Goal: Task Accomplishment & Management: Manage account settings

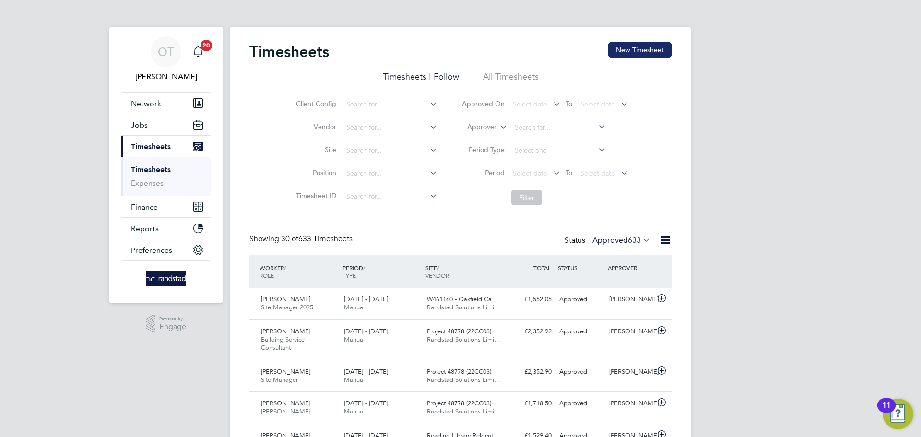
click at [635, 43] on button "New Timesheet" at bounding box center [639, 49] width 63 height 15
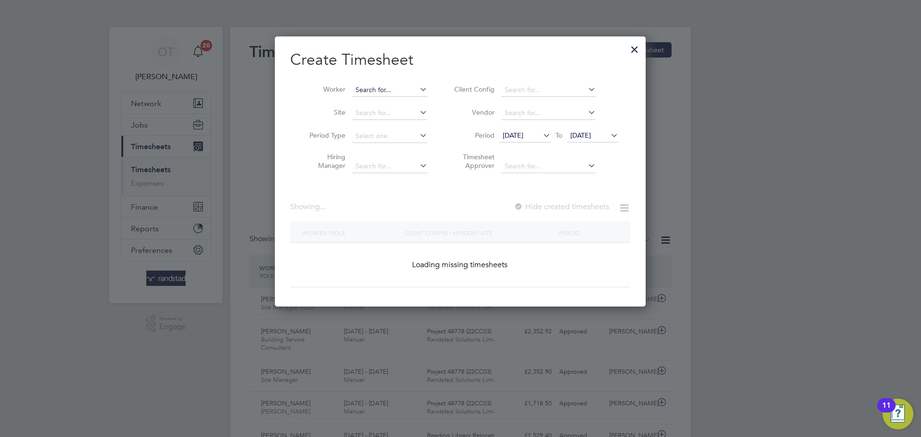
click at [374, 95] on input at bounding box center [389, 89] width 75 height 13
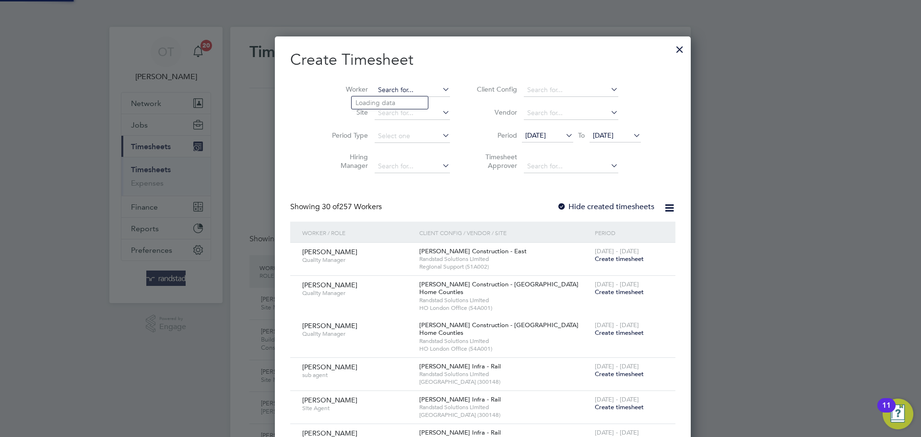
click at [375, 93] on input at bounding box center [412, 89] width 75 height 13
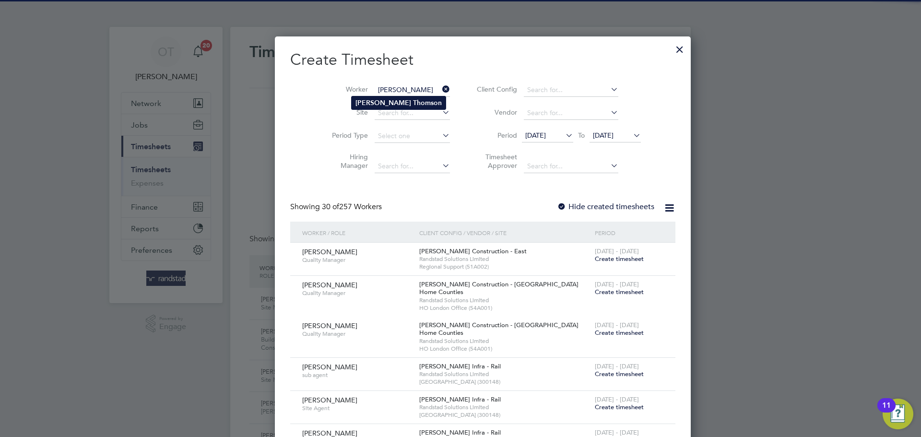
click at [362, 99] on b "[PERSON_NAME]" at bounding box center [384, 103] width 56 height 8
type input "[PERSON_NAME]"
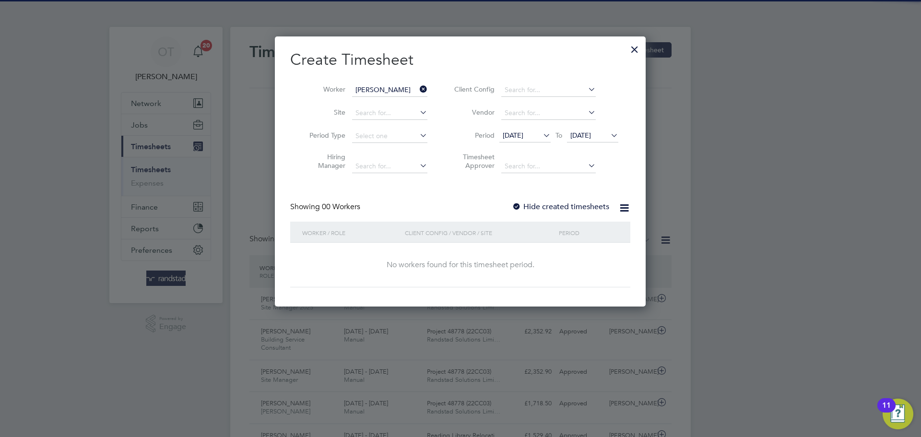
click at [584, 212] on div "Showing 00 Workers Hide created timesheets" at bounding box center [460, 212] width 340 height 20
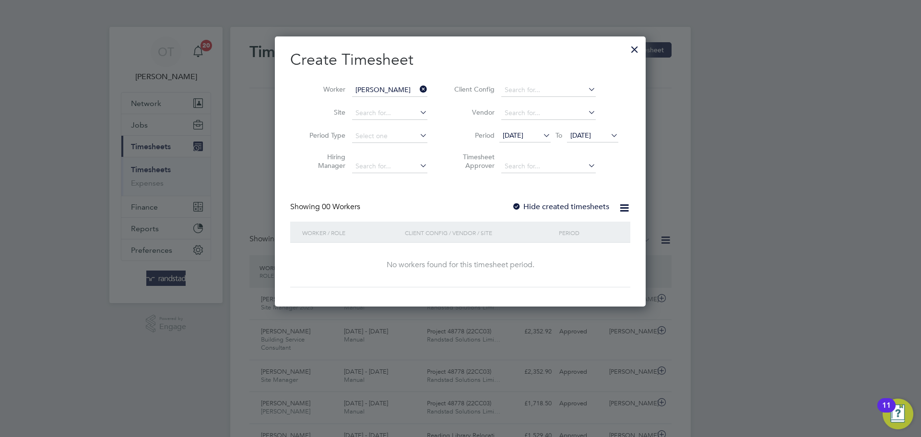
click at [584, 206] on label "Hide created timesheets" at bounding box center [560, 207] width 97 height 10
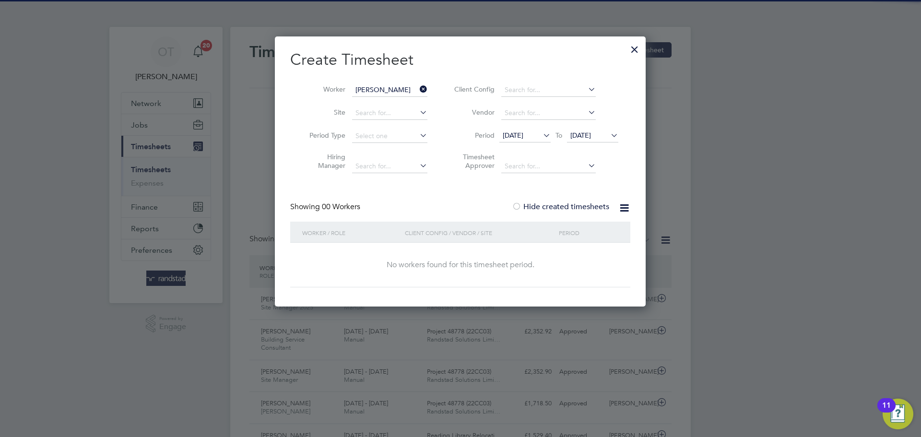
click at [610, 125] on li "Period [DATE] To [DATE]" at bounding box center [535, 136] width 191 height 23
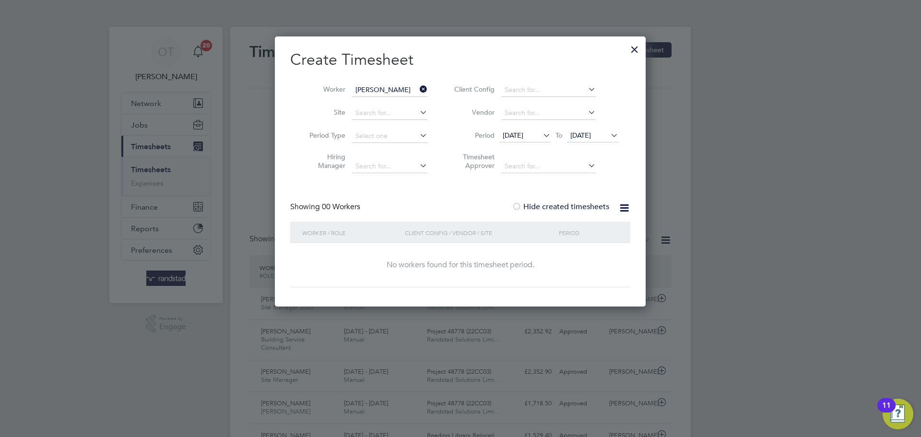
click at [609, 136] on icon at bounding box center [609, 135] width 0 height 13
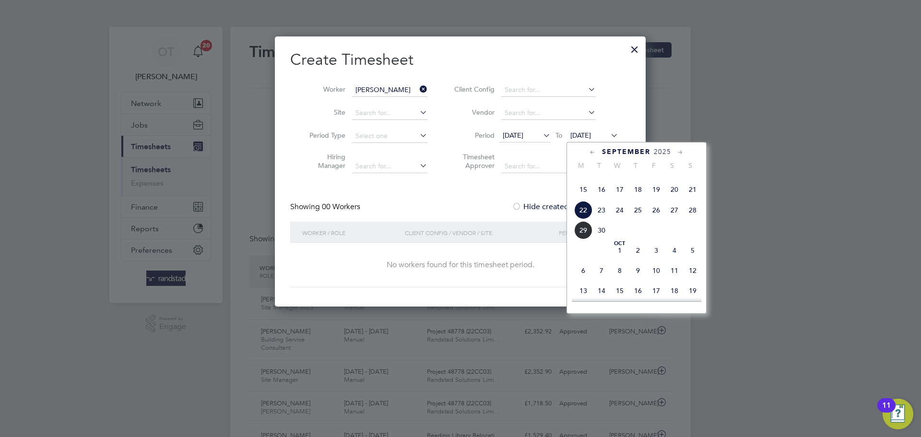
click at [691, 219] on span "28" at bounding box center [693, 210] width 18 height 18
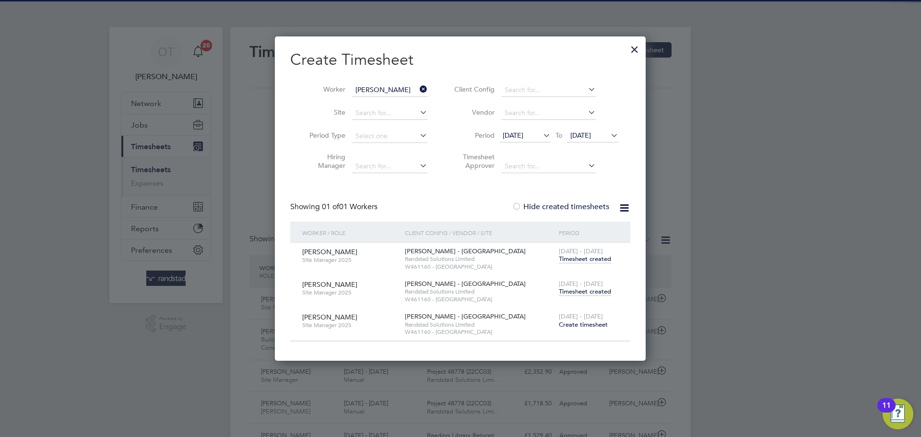
click at [588, 290] on span "Timesheet created" at bounding box center [585, 291] width 52 height 9
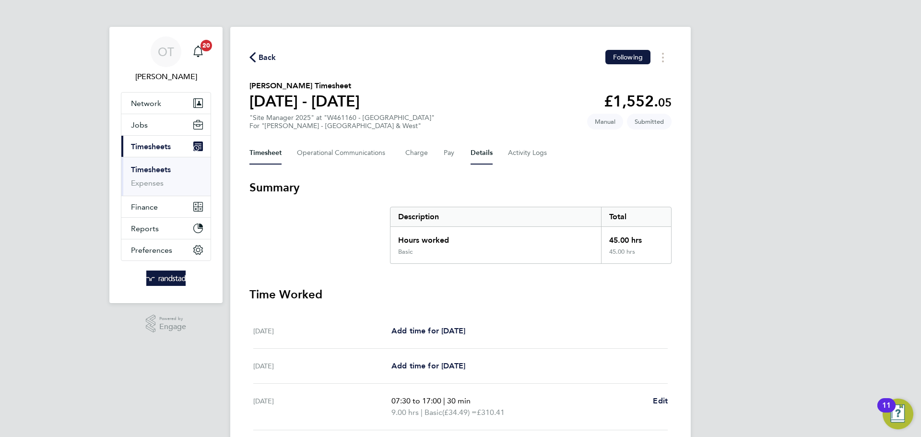
click at [482, 154] on button "Details" at bounding box center [482, 153] width 22 height 23
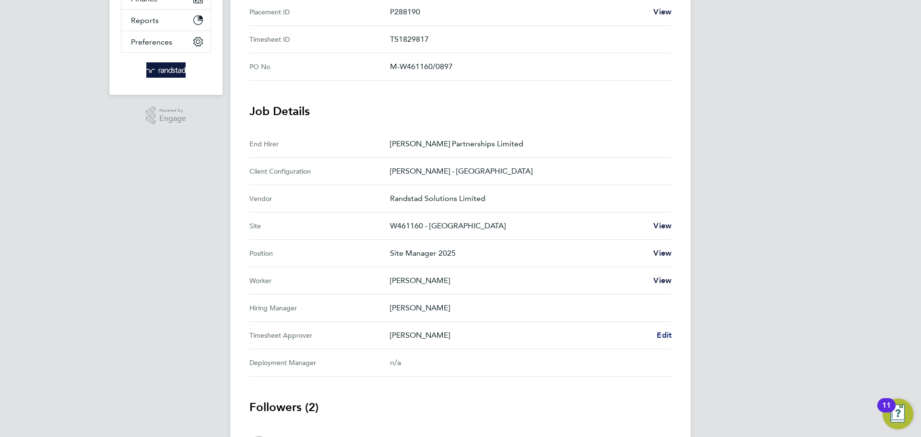
click at [668, 333] on span "Edit" at bounding box center [664, 335] width 15 height 9
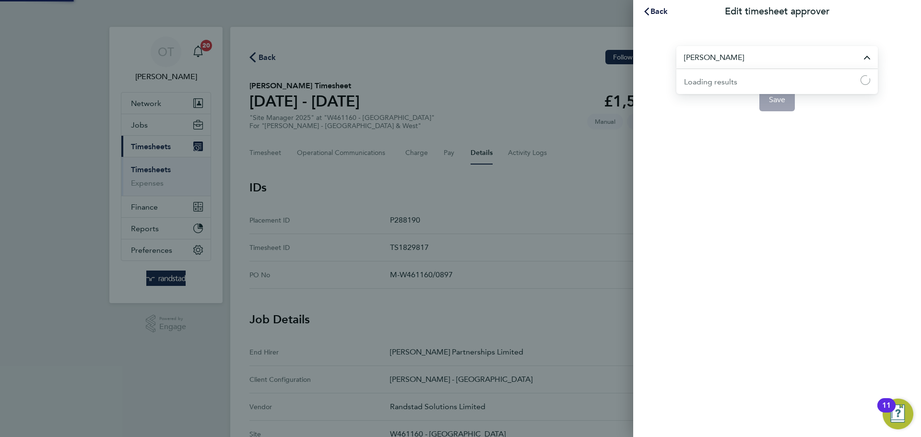
click at [742, 60] on input "[PERSON_NAME]" at bounding box center [778, 57] width 202 height 23
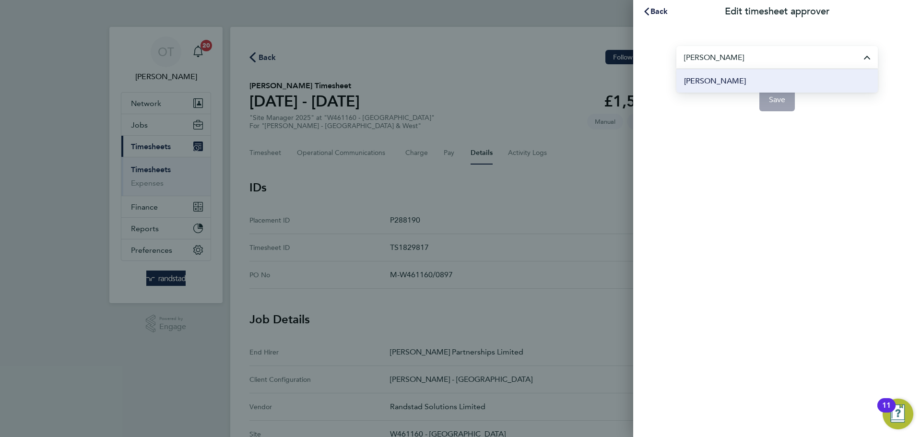
type input "[PERSON_NAME]"
click at [722, 81] on span "[PERSON_NAME]" at bounding box center [715, 81] width 62 height 12
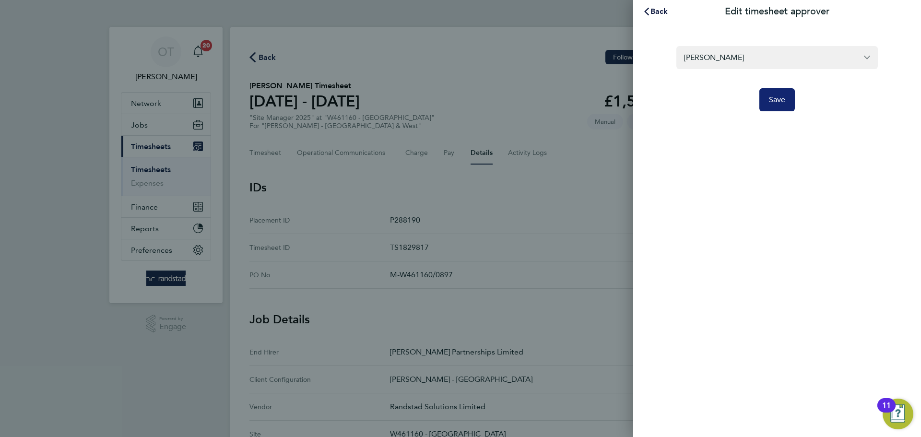
click at [790, 99] on button "Save" at bounding box center [778, 99] width 36 height 23
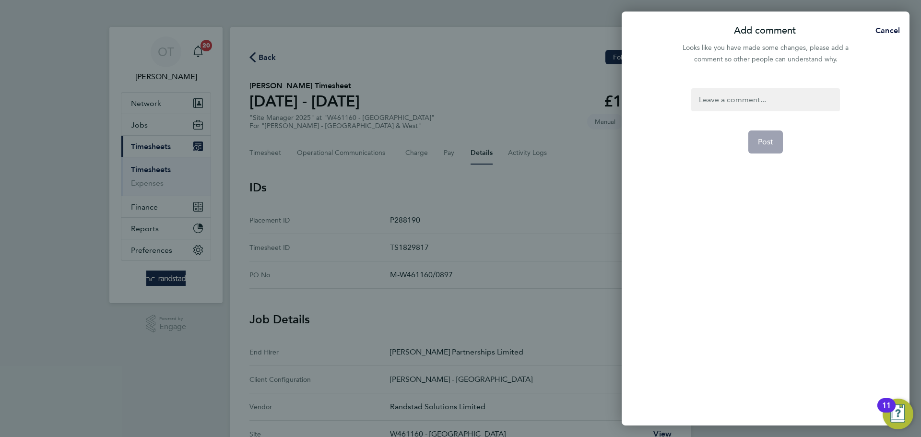
click at [736, 98] on div at bounding box center [765, 99] width 148 height 23
click at [768, 143] on span "Post" at bounding box center [766, 142] width 16 height 10
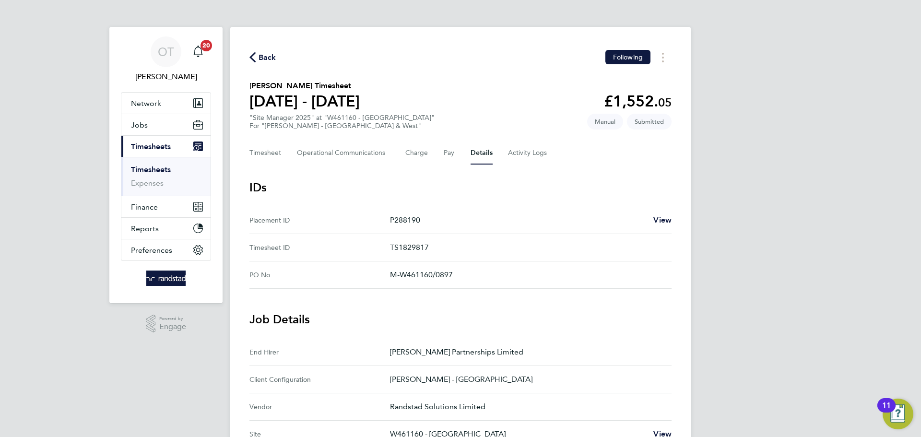
drag, startPoint x: 264, startPoint y: 56, endPoint x: 13, endPoint y: 27, distance: 253.1
click at [263, 56] on span "Back" at bounding box center [268, 58] width 18 height 12
